Goal: Download file/media

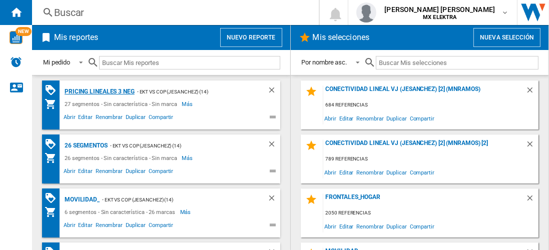
click at [99, 91] on div "Pricing lineales 3 neg" at bounding box center [98, 92] width 73 height 13
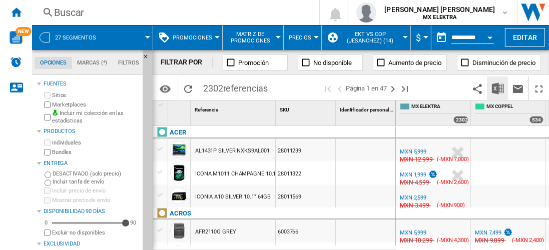
click at [498, 88] on img "Descargar en Excel" at bounding box center [498, 89] width 12 height 12
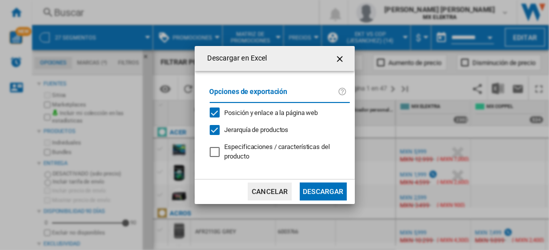
click at [323, 191] on button "Descargar" at bounding box center [323, 192] width 47 height 18
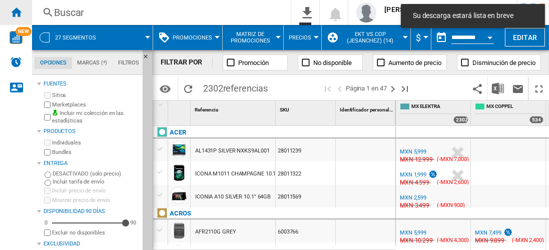
click at [16, 12] on ng-md-icon "Inicio" at bounding box center [16, 12] width 12 height 12
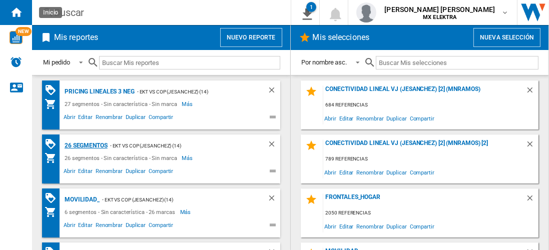
click at [86, 145] on div "26 segmentos" at bounding box center [85, 146] width 46 height 13
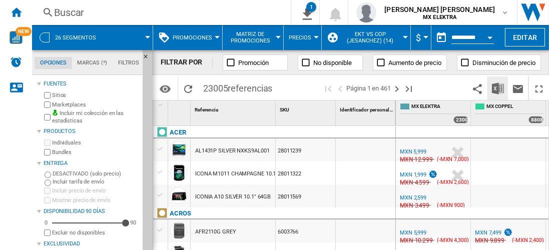
click at [498, 88] on img "Descargar en Excel" at bounding box center [498, 89] width 12 height 12
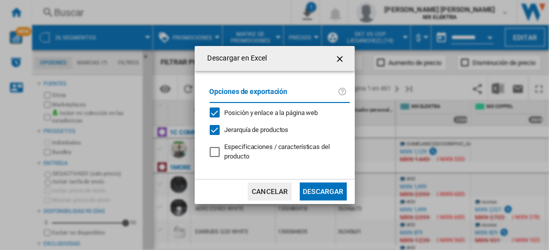
click at [323, 191] on button "Descargar" at bounding box center [323, 192] width 47 height 18
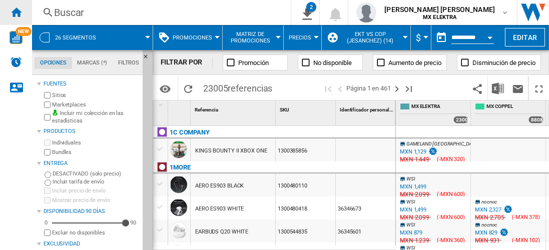
click at [16, 12] on ng-md-icon "Inicio" at bounding box center [16, 12] width 12 height 12
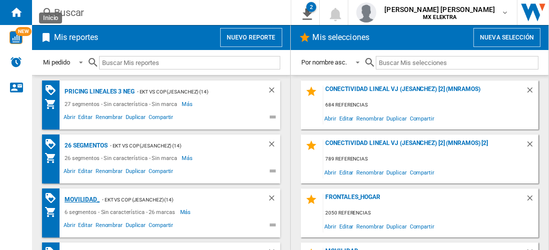
click at [80, 199] on div "MOVILIDAD_" at bounding box center [81, 200] width 38 height 13
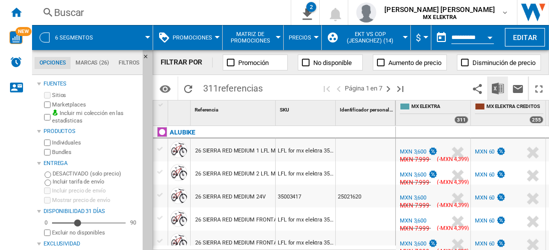
click at [498, 88] on img "Descargar en Excel" at bounding box center [498, 89] width 12 height 12
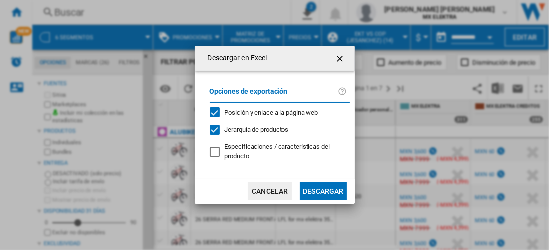
click at [323, 191] on button "Descargar" at bounding box center [323, 192] width 47 height 18
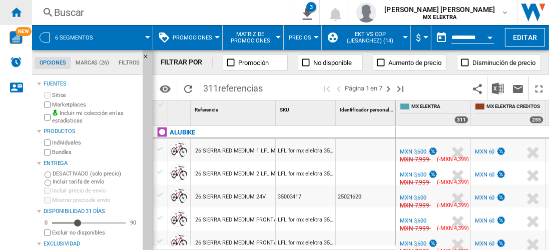
click at [16, 12] on ng-md-icon "Inicio" at bounding box center [16, 12] width 12 height 12
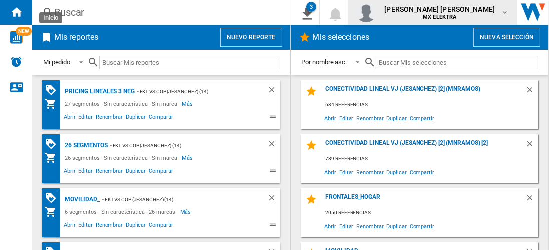
click at [449, 12] on span "[PERSON_NAME] [PERSON_NAME]" at bounding box center [439, 10] width 111 height 10
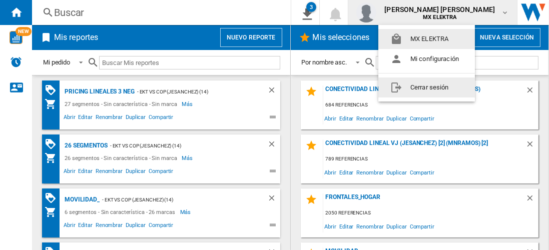
click at [428, 87] on button "Cerrar sesión" at bounding box center [426, 88] width 97 height 20
